Goal: Information Seeking & Learning: Find specific page/section

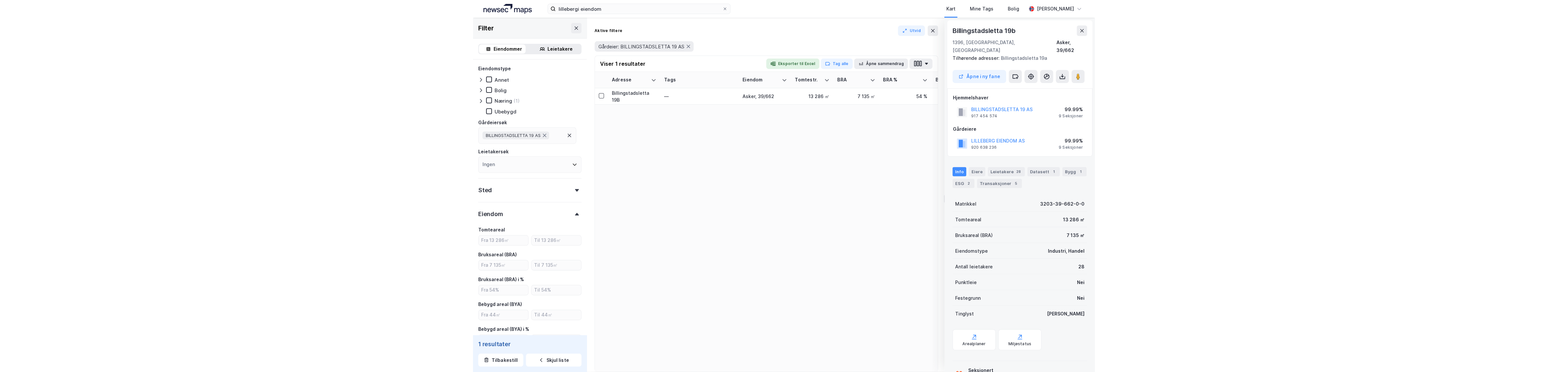
scroll to position [123, 0]
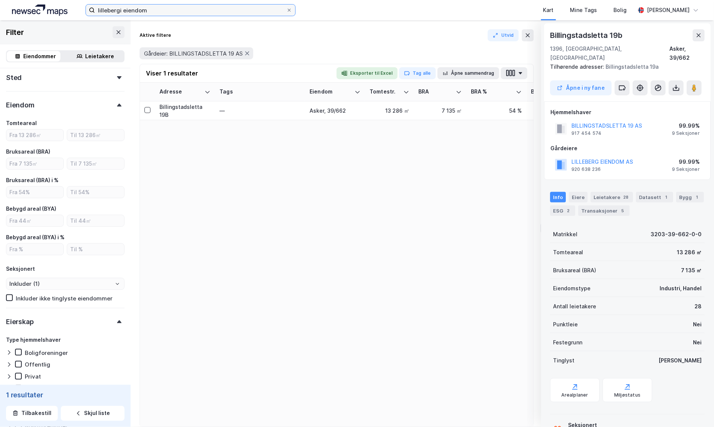
click at [158, 11] on input "lillebergi eiendom" at bounding box center [190, 10] width 191 height 11
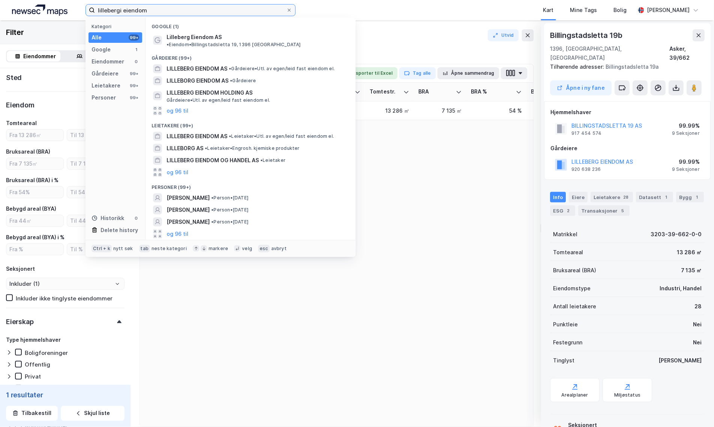
drag, startPoint x: 171, startPoint y: 12, endPoint x: 49, endPoint y: -44, distance: 134.1
click at [49, 0] on html "lillebergi eiendom Kategori Alle 99+ Google 1 Eiendommer 0 Gårdeiere 99+ Leieta…" at bounding box center [357, 213] width 714 height 427
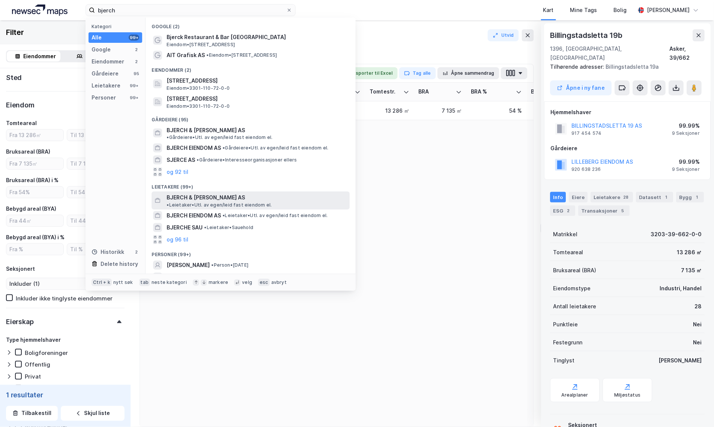
click at [213, 193] on span "BJERCH & [PERSON_NAME] AS" at bounding box center [206, 197] width 78 height 9
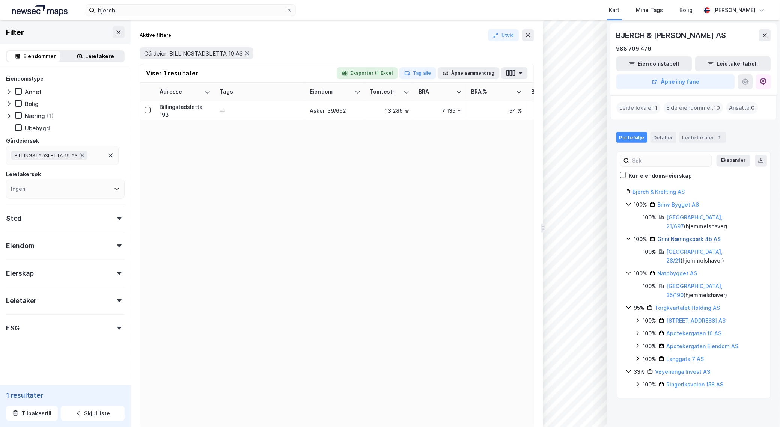
click at [678, 236] on link "Grini Næringspark 4b AS" at bounding box center [688, 239] width 63 height 6
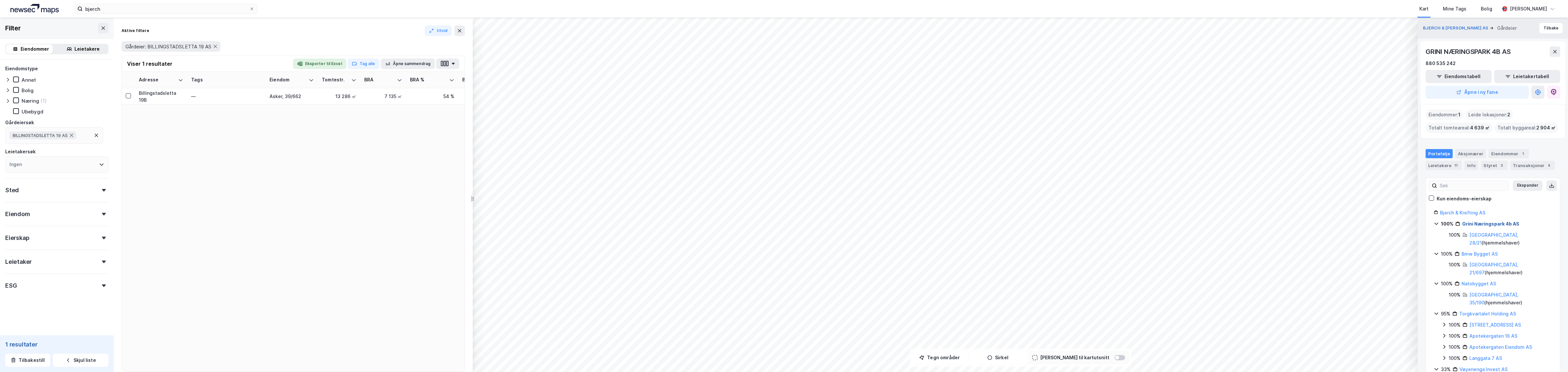
click at [622, 223] on link "Grini Næringspark 4b AS" at bounding box center [1491, 224] width 57 height 5
click at [622, 26] on button "BJERCH & [PERSON_NAME] AS" at bounding box center [1456, 29] width 67 height 7
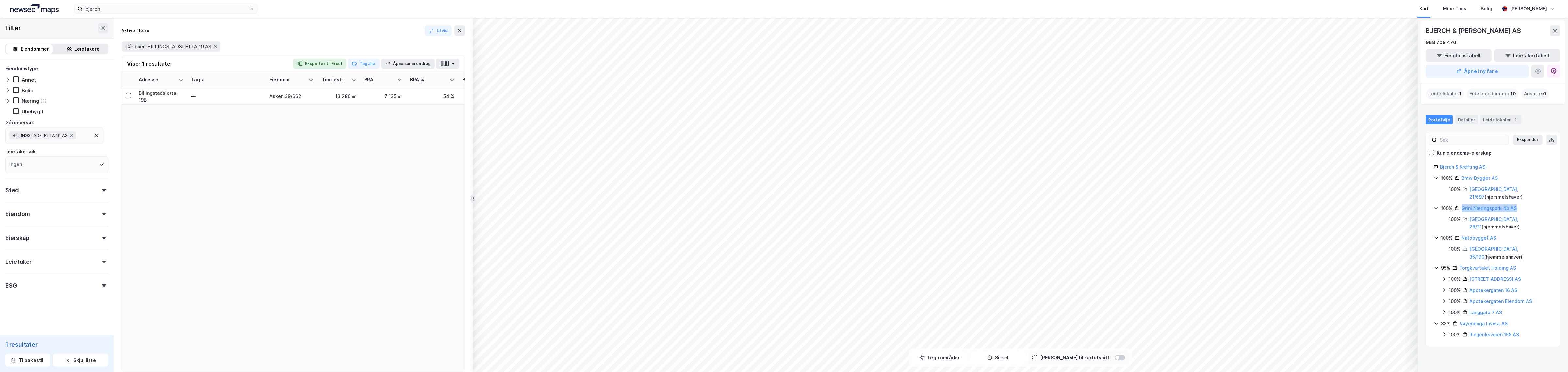
drag, startPoint x: 1528, startPoint y: 203, endPoint x: 1457, endPoint y: 200, distance: 71.1
click at [622, 205] on div "100% Grini Næringspark 4b AS" at bounding box center [1497, 208] width 111 height 8
click at [622, 216] on link "Natobygget AS" at bounding box center [1479, 219] width 35 height 5
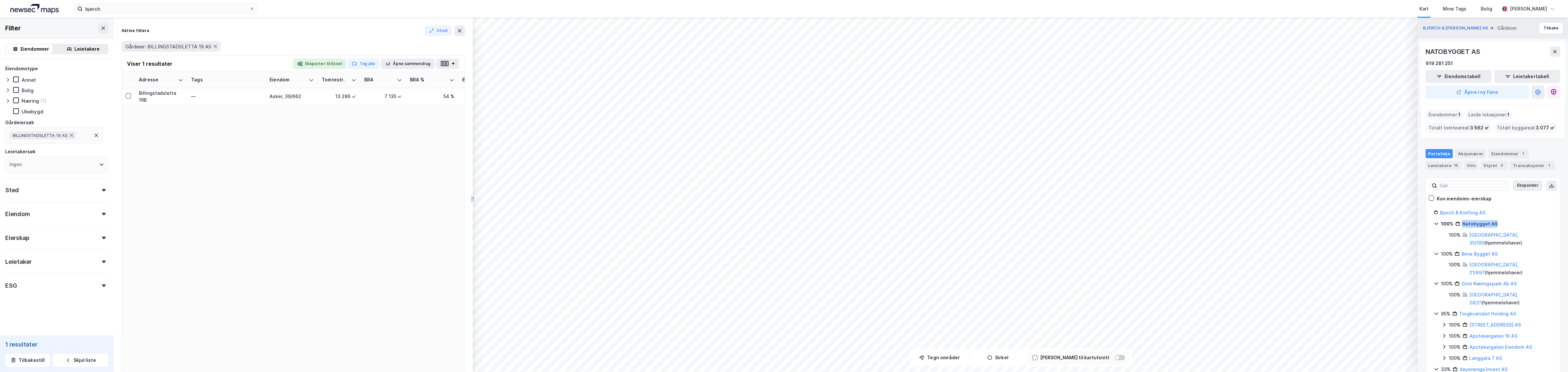
drag, startPoint x: 1504, startPoint y: 223, endPoint x: 1464, endPoint y: 223, distance: 40.0
click at [622, 223] on div "100% Natobygget AS" at bounding box center [1497, 224] width 111 height 8
click at [622, 220] on div "Bjerch & Krefting AS 100% Natobygget AS 100% Bmw Bygget AS 100% [GEOGRAPHIC_DAT…" at bounding box center [1493, 287] width 118 height 157
drag, startPoint x: 1529, startPoint y: 255, endPoint x: 1459, endPoint y: 257, distance: 70.0
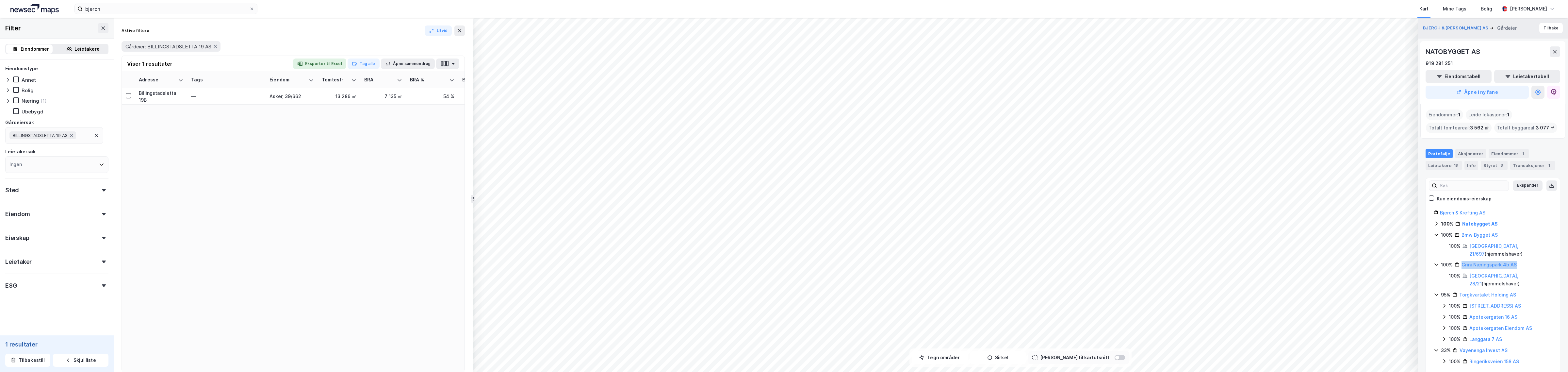
click at [622, 260] on div "100% Grini Næringspark 4b AS" at bounding box center [1497, 264] width 111 height 8
click at [622, 262] on icon at bounding box center [1437, 265] width 5 height 5
click at [622, 224] on link "Natobygget AS" at bounding box center [1479, 224] width 36 height 5
click at [622, 233] on link "[GEOGRAPHIC_DATA], 35/190" at bounding box center [1494, 238] width 49 height 13
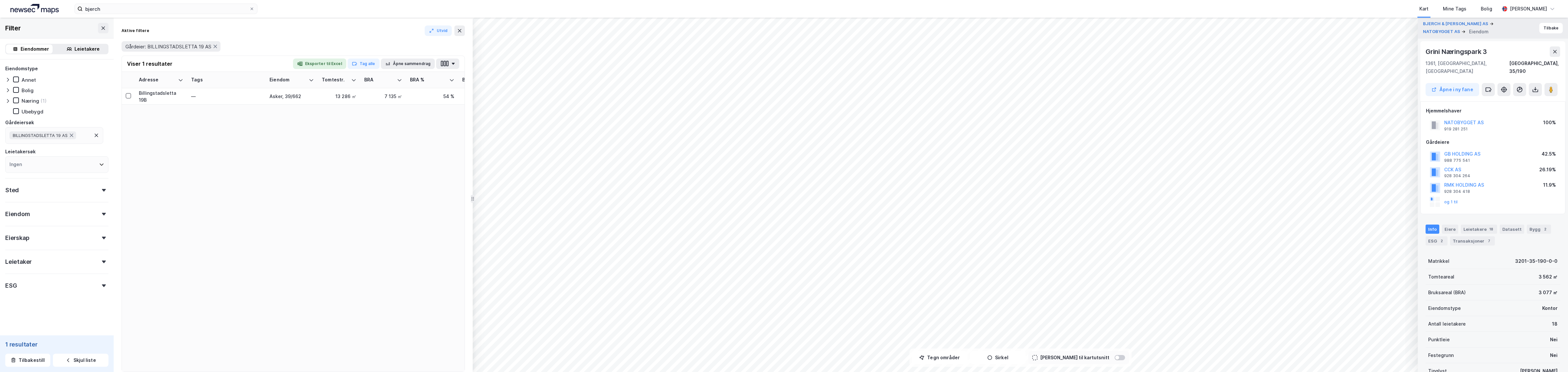
scroll to position [0, 0]
click at [460, 31] on icon at bounding box center [460, 30] width 5 height 5
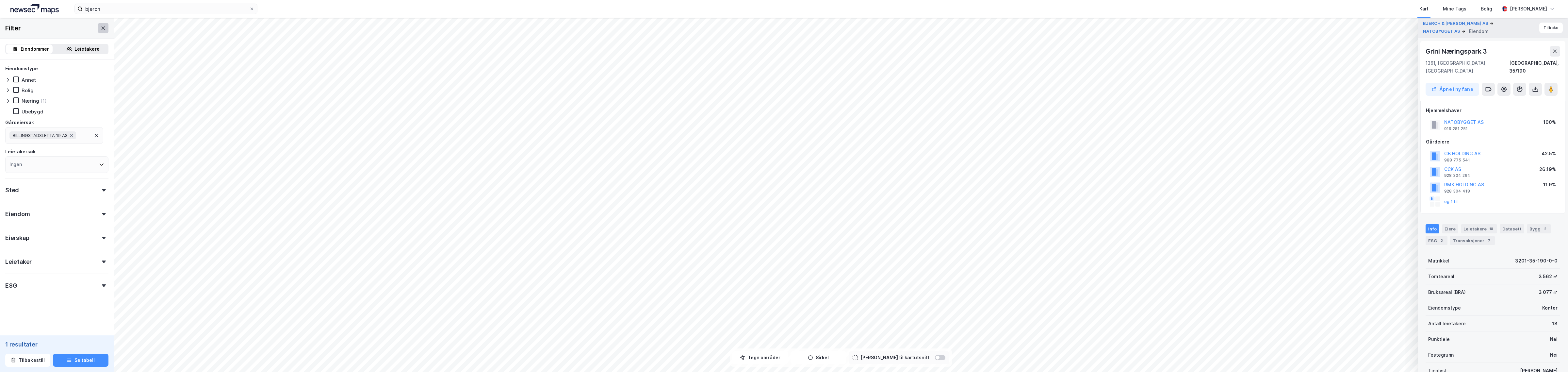
click at [101, 29] on icon at bounding box center [104, 28] width 5 height 5
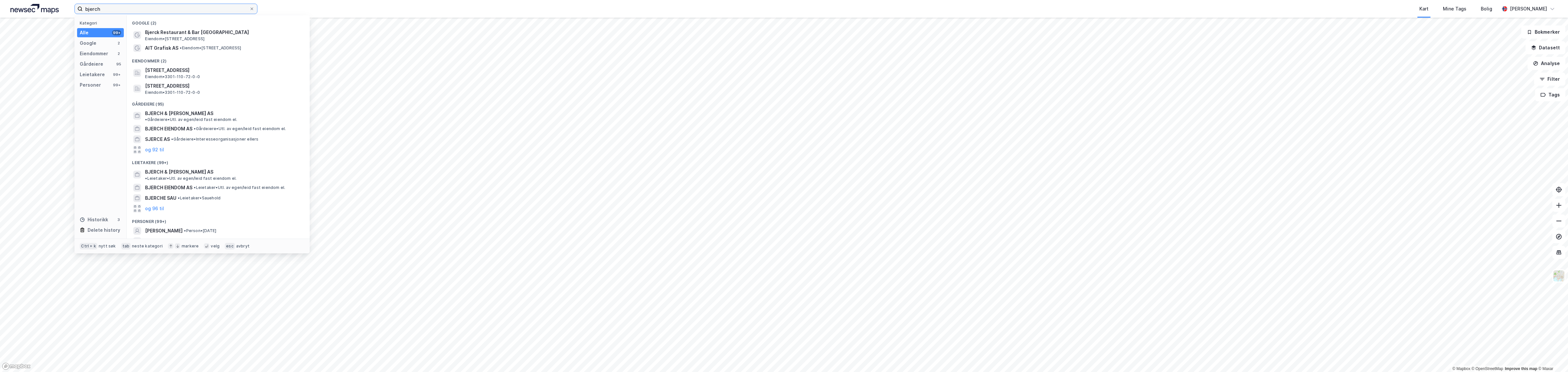
click at [124, 10] on input "bjerch" at bounding box center [165, 9] width 166 height 10
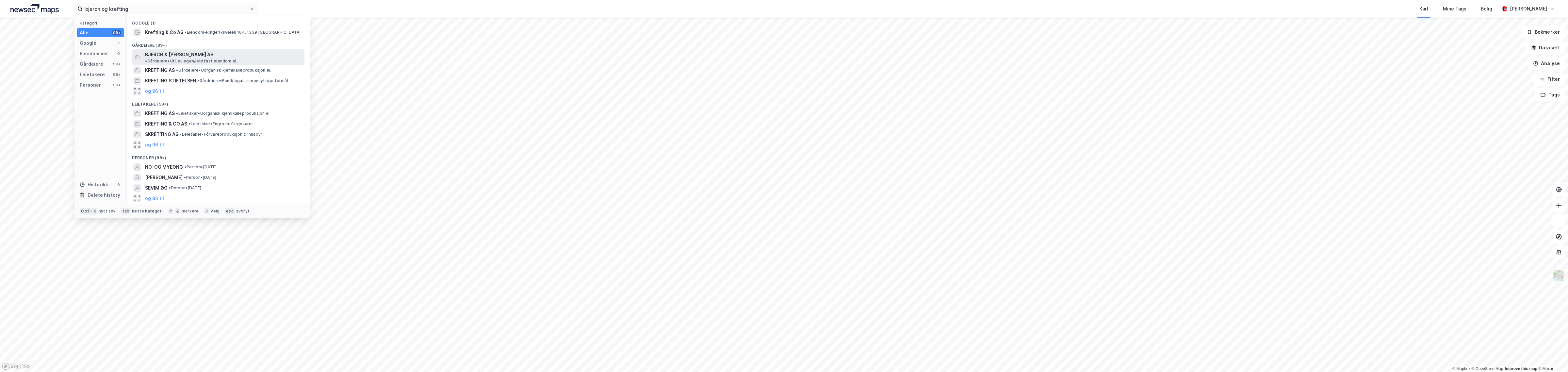
click at [172, 51] on span "BJERCH & [PERSON_NAME] AS" at bounding box center [179, 54] width 68 height 8
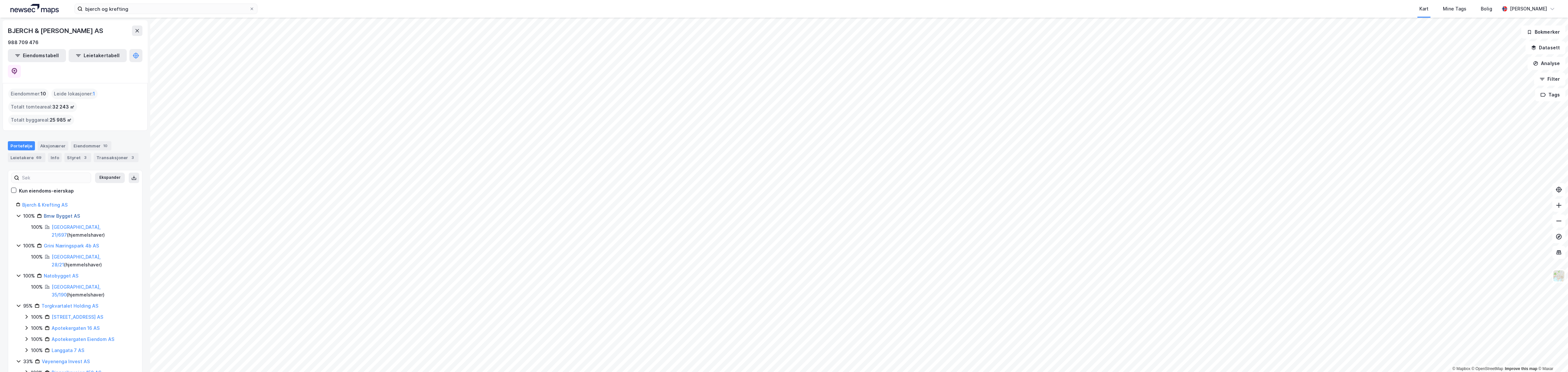
click at [56, 213] on link "Bmw Bygget AS" at bounding box center [62, 216] width 37 height 5
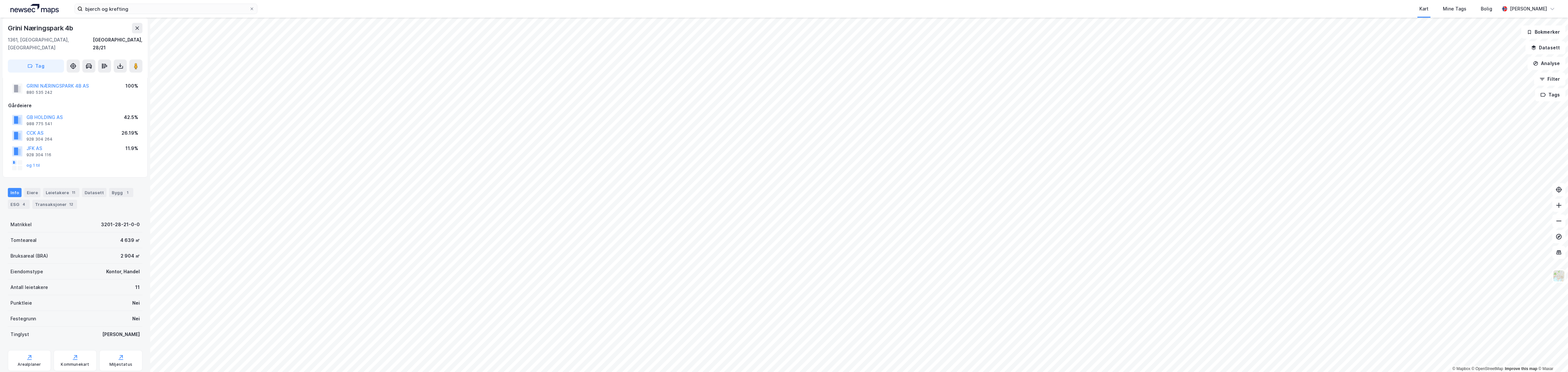
scroll to position [28, 0]
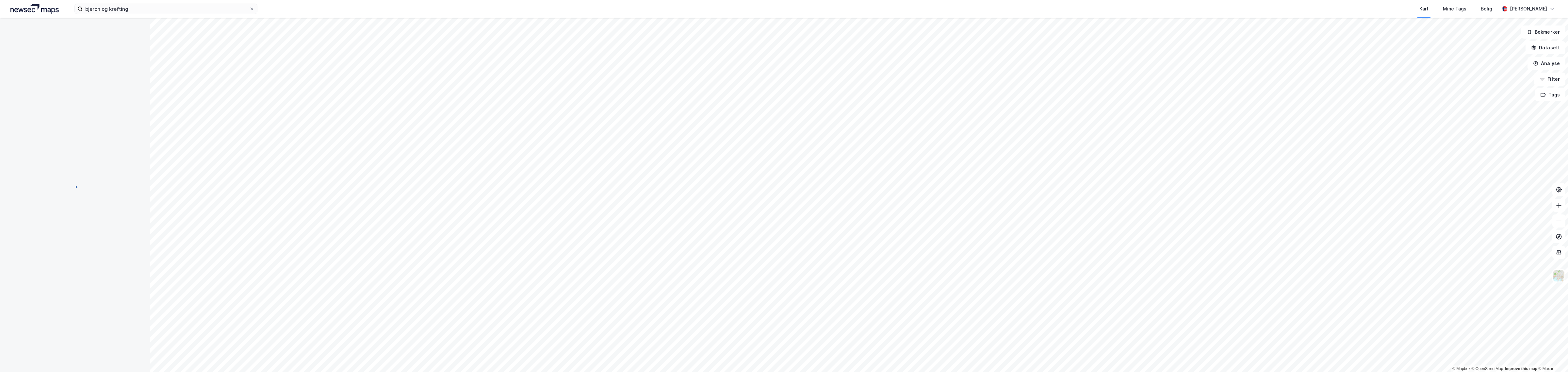
scroll to position [28, 0]
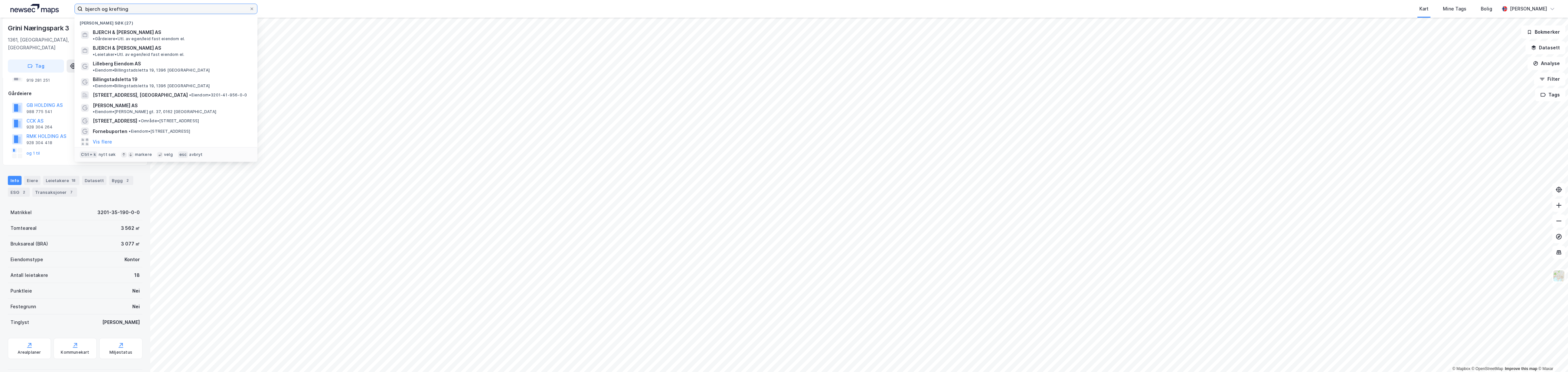
click at [139, 5] on input "bjerch og krefting" at bounding box center [165, 9] width 166 height 10
click at [124, 34] on span "BJERCH & [PERSON_NAME] AS" at bounding box center [127, 32] width 68 height 8
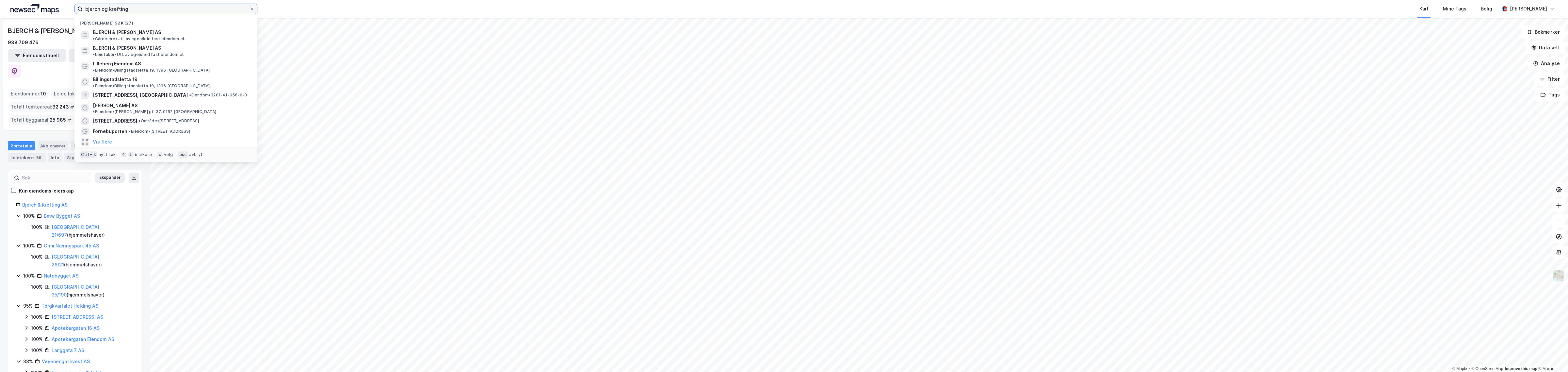
click at [131, 10] on input "bjerch og krefting" at bounding box center [165, 9] width 166 height 10
drag, startPoint x: 141, startPoint y: 7, endPoint x: 100, endPoint y: 13, distance: 41.4
click at [100, 13] on input "bjerch og krefting" at bounding box center [165, 9] width 166 height 10
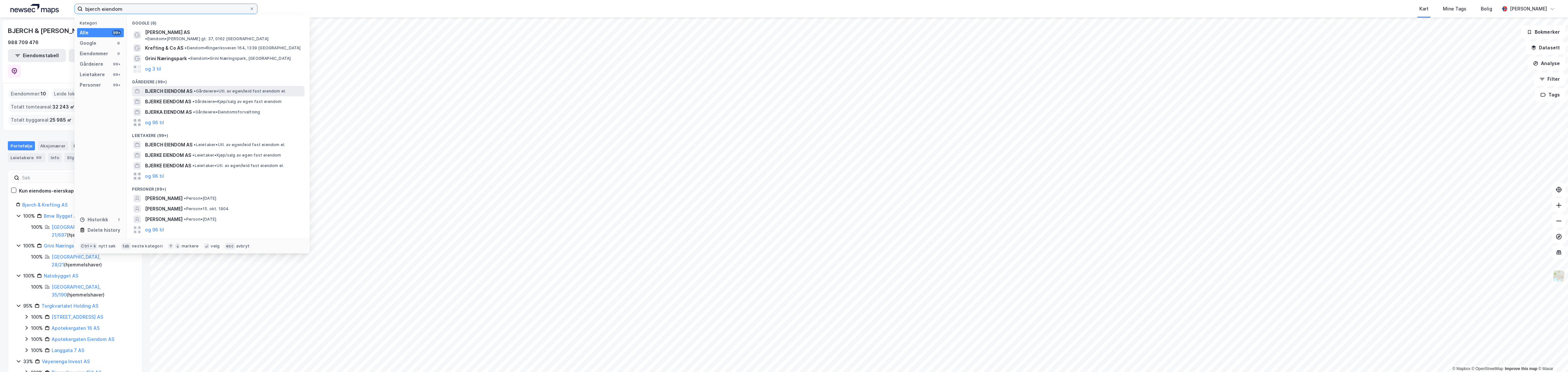
type input "bjerch eiendom"
click at [167, 87] on span "BJERCH EIENDOM AS" at bounding box center [169, 91] width 47 height 8
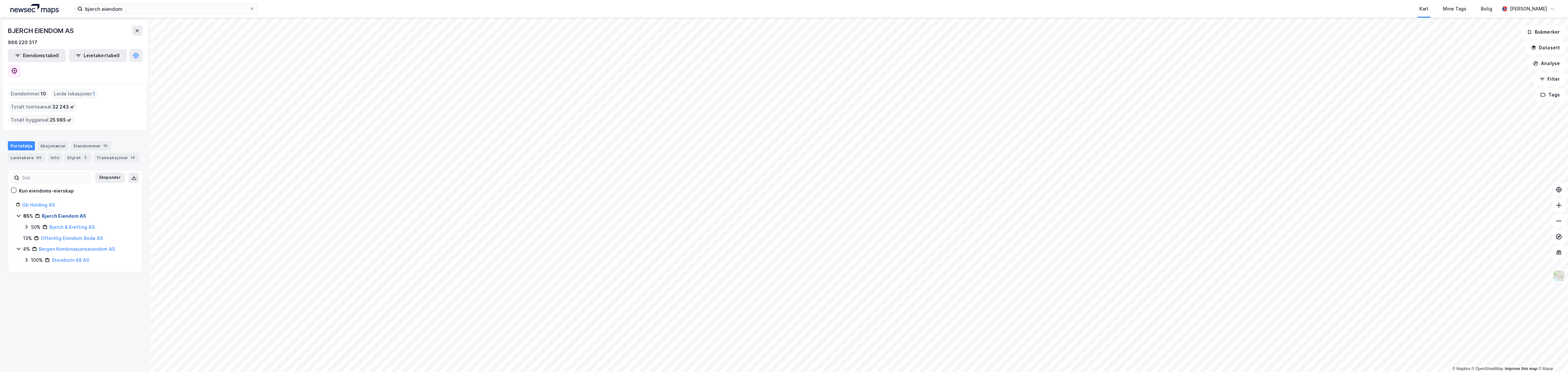
click at [62, 213] on link "Bjerch Eiendom AS" at bounding box center [64, 216] width 44 height 5
